Goal: Find specific page/section: Find specific page/section

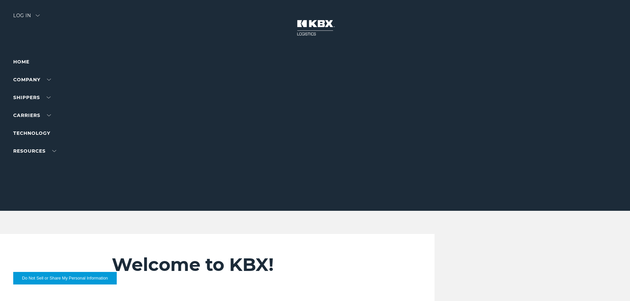
click at [25, 16] on div "Log in" at bounding box center [26, 18] width 26 height 10
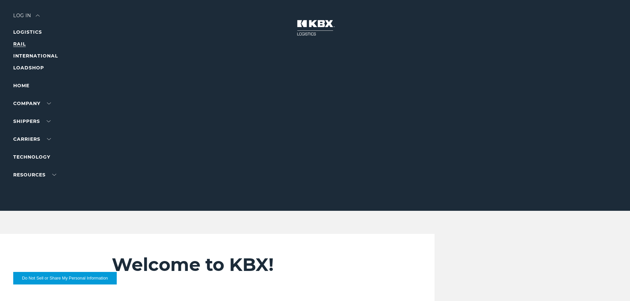
click at [21, 43] on link "RAIL" at bounding box center [19, 44] width 13 height 6
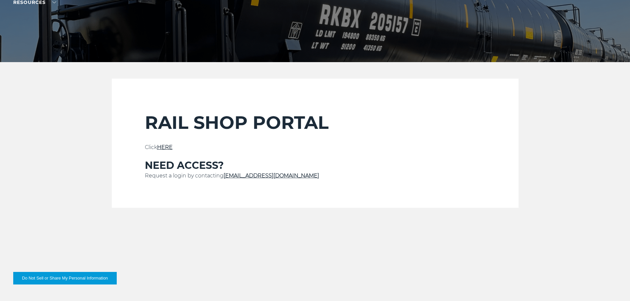
scroll to position [165, 0]
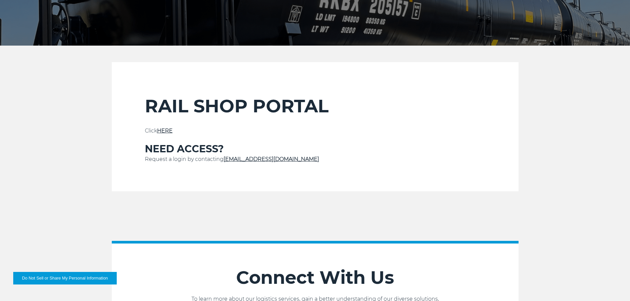
click at [172, 131] on link "HERE" at bounding box center [165, 131] width 16 height 6
